Goal: Subscribe to service/newsletter

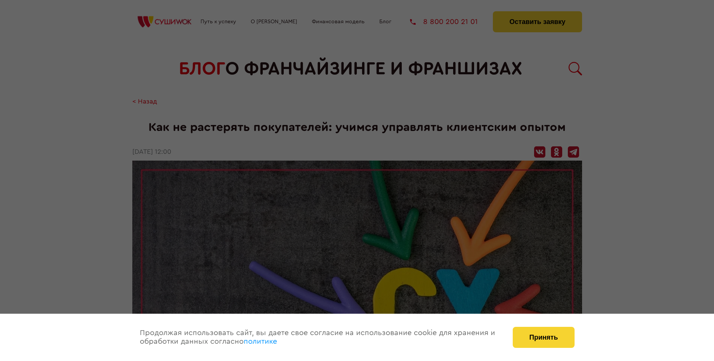
scroll to position [809, 0]
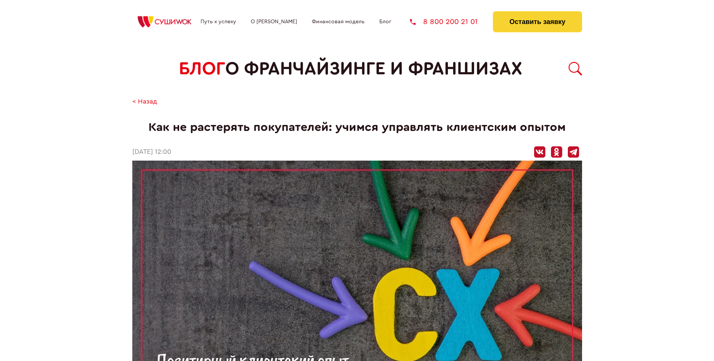
scroll to position [809, 0]
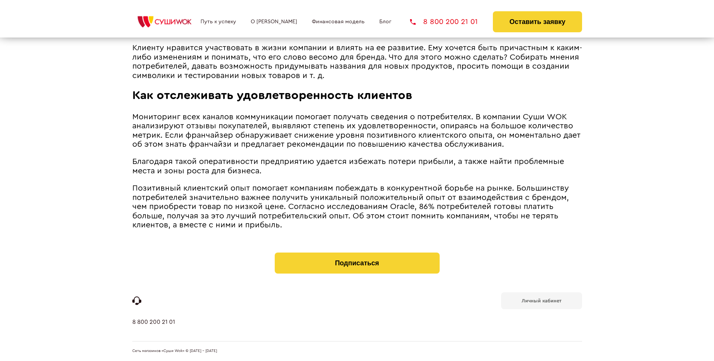
click at [541, 300] on b "Личный кабинет" at bounding box center [542, 300] width 40 height 5
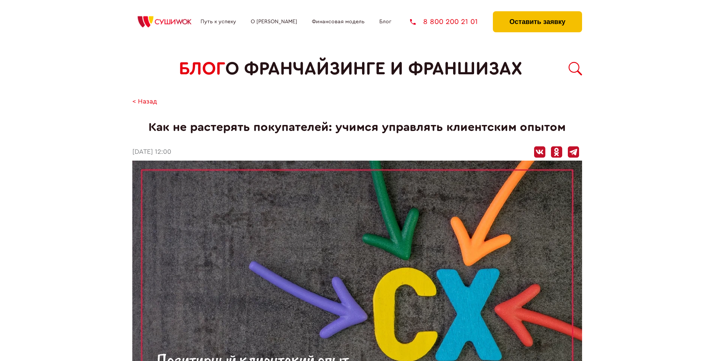
click at [537, 13] on button "Оставить заявку" at bounding box center [537, 21] width 89 height 21
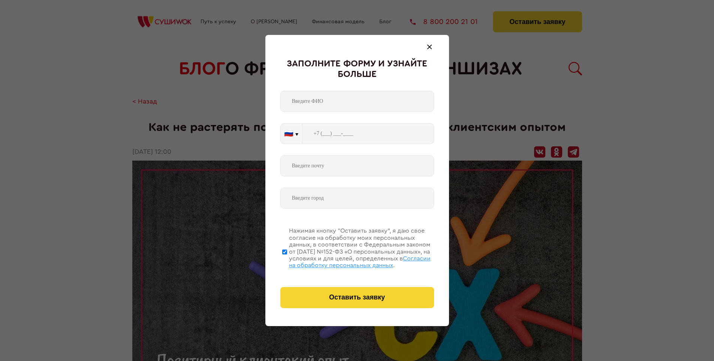
click at [347, 260] on span "Согласии на обработку персональных данных" at bounding box center [360, 261] width 142 height 13
click at [287, 260] on input "Нажимая кнопку “Оставить заявку”, я даю свое согласие на обработку моих персона…" at bounding box center [284, 251] width 5 height 60
checkbox input "false"
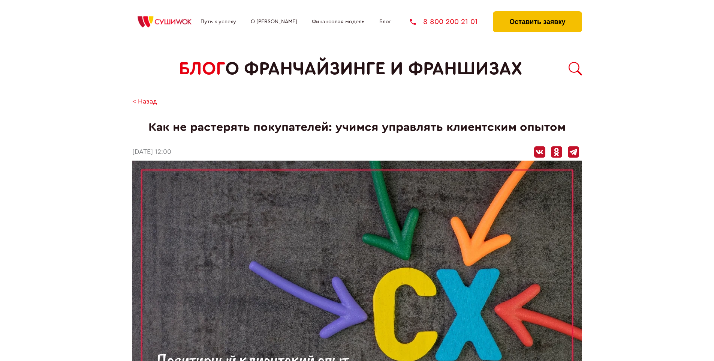
click at [537, 13] on button "Оставить заявку" at bounding box center [537, 21] width 89 height 21
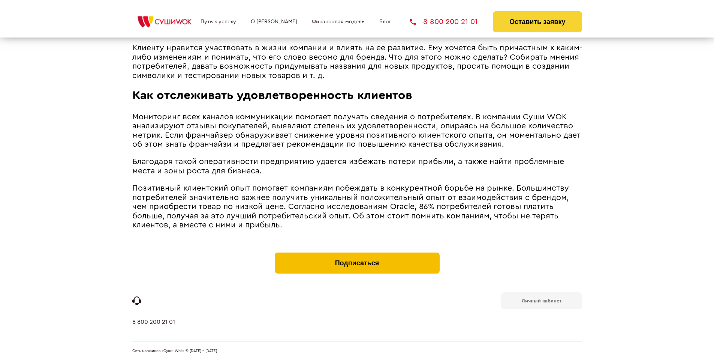
click at [357, 254] on button "Подписаться" at bounding box center [357, 262] width 165 height 21
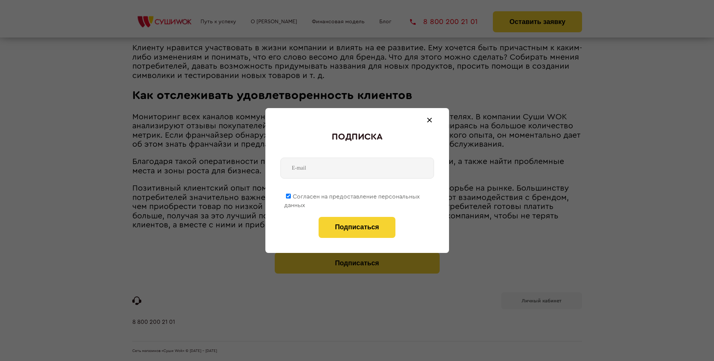
click at [352, 195] on span "Согласен на предоставление персональных данных" at bounding box center [352, 200] width 136 height 15
click at [291, 195] on input "Согласен на предоставление персональных данных" at bounding box center [288, 195] width 5 height 5
checkbox input "false"
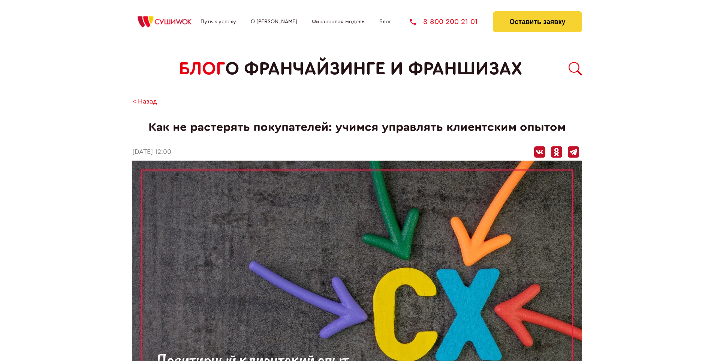
scroll to position [809, 0]
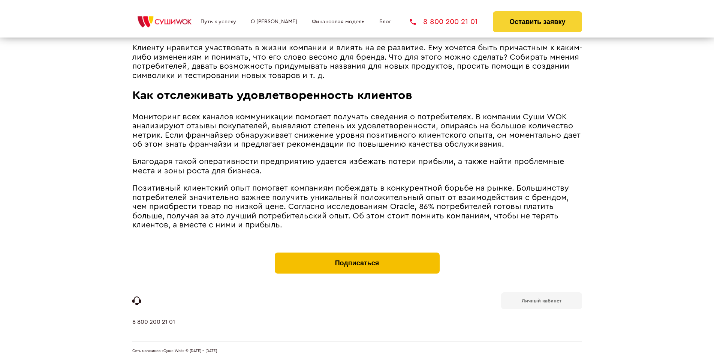
click at [357, 254] on button "Подписаться" at bounding box center [357, 262] width 165 height 21
